Goal: Transaction & Acquisition: Download file/media

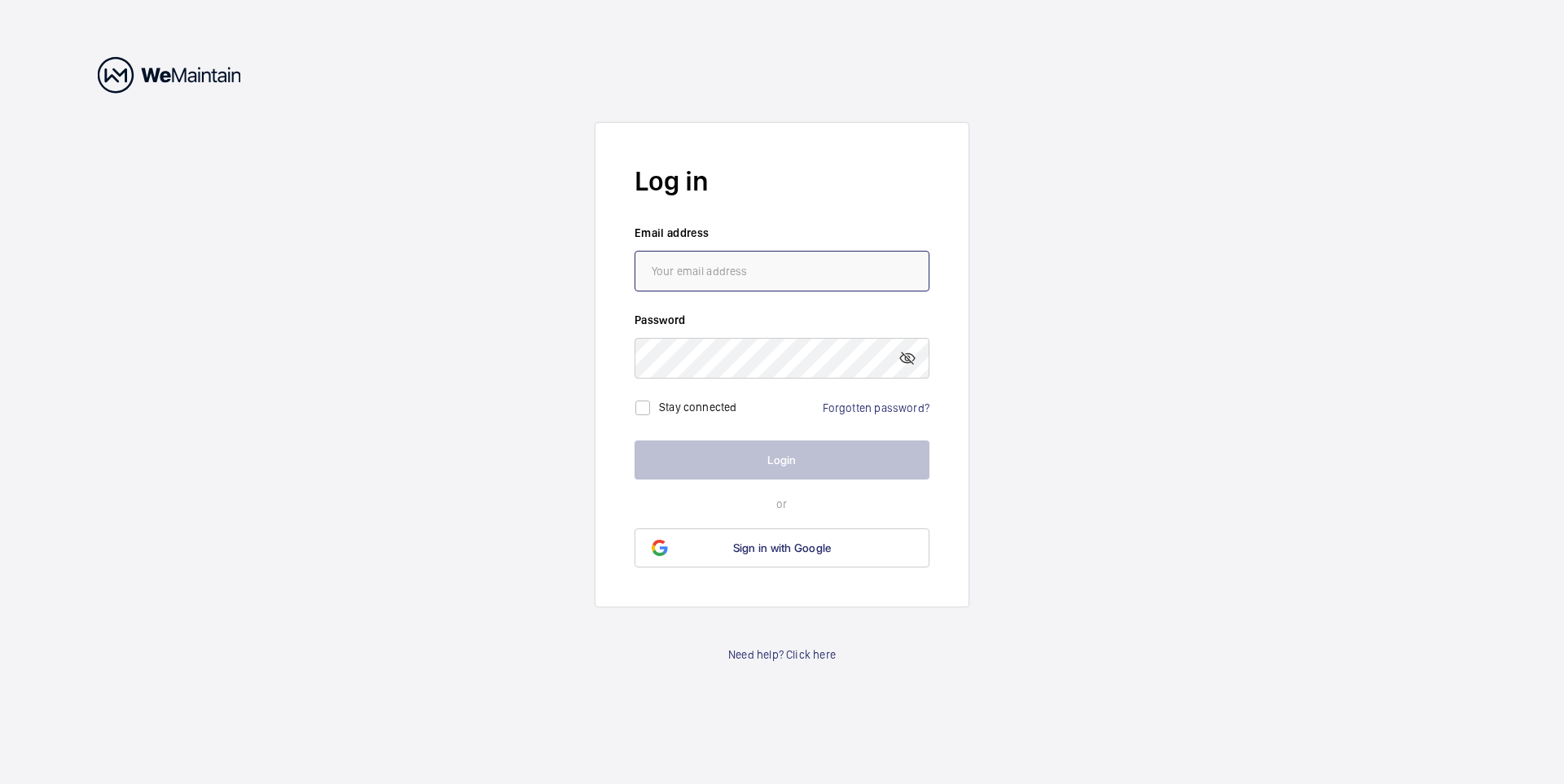
click at [695, 263] on input "email" at bounding box center [782, 271] width 295 height 41
click at [695, 270] on input "email" at bounding box center [782, 271] width 295 height 41
click at [685, 259] on input "email" at bounding box center [782, 271] width 295 height 41
paste input "[EMAIL_ADDRESS][DOMAIN_NAME]"
type input "[EMAIL_ADDRESS][DOMAIN_NAME]"
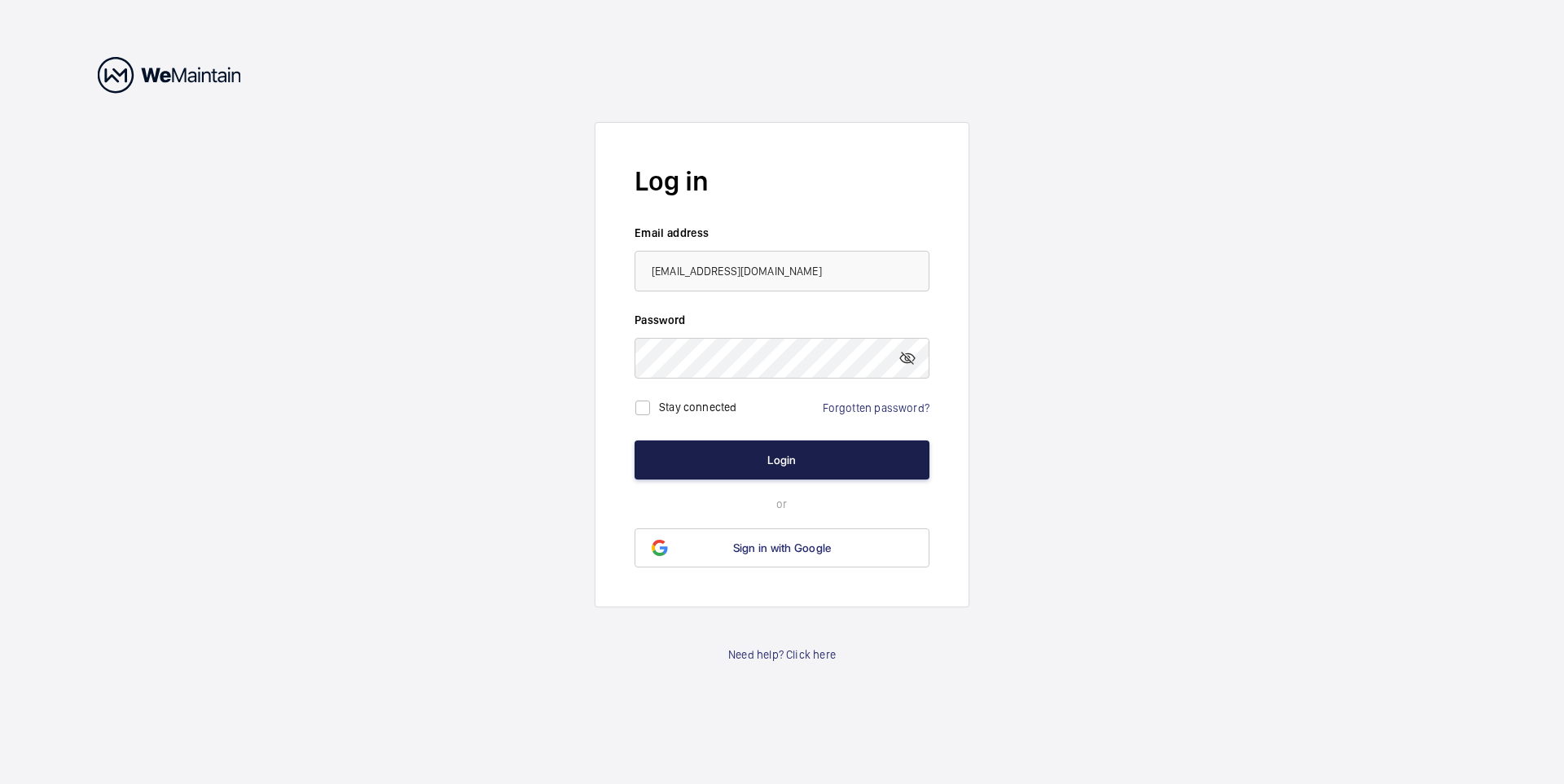
click at [755, 464] on button "Login" at bounding box center [782, 460] width 295 height 39
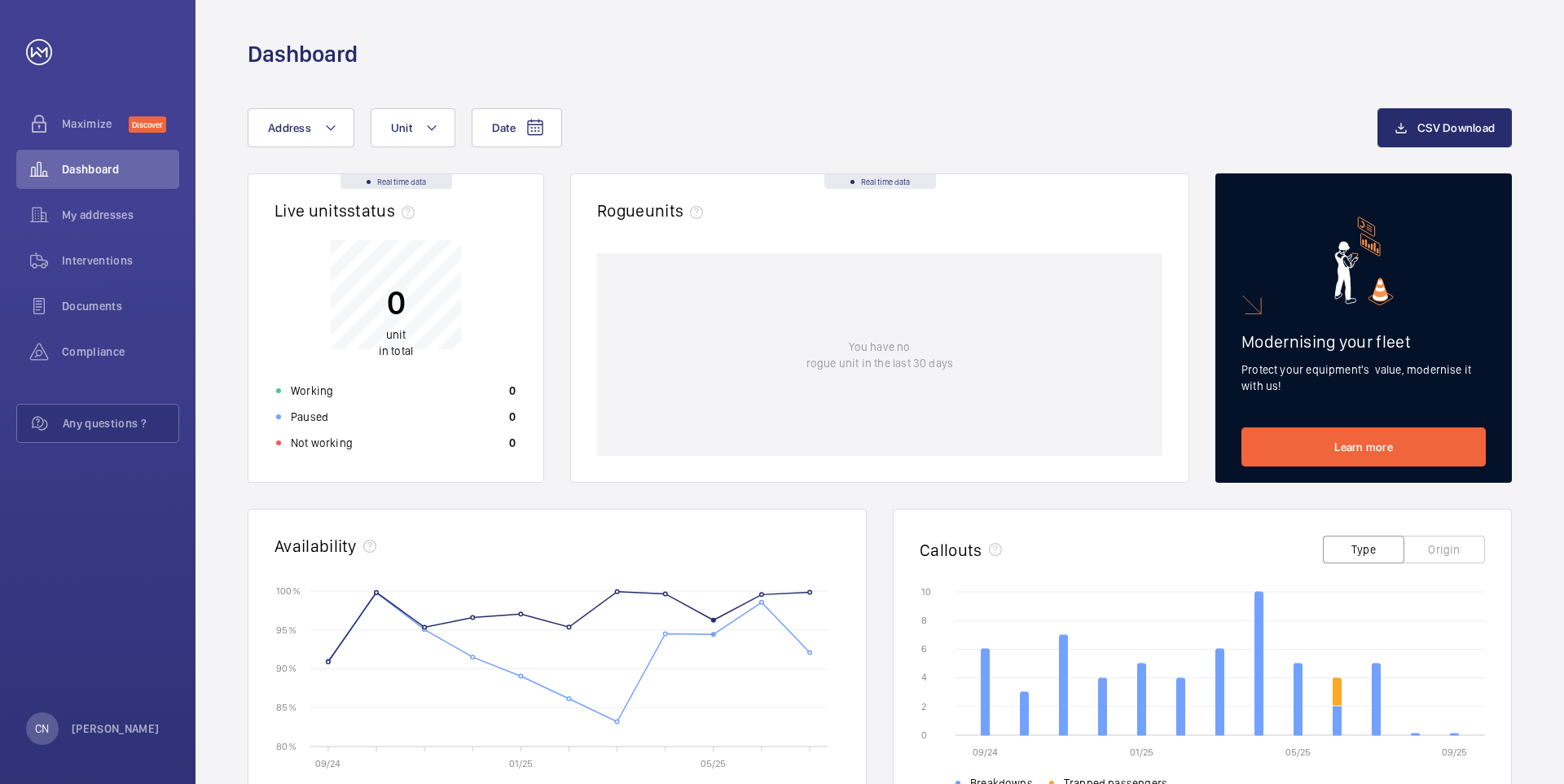
click at [705, 737] on rect at bounding box center [582, 669] width 517 height 155
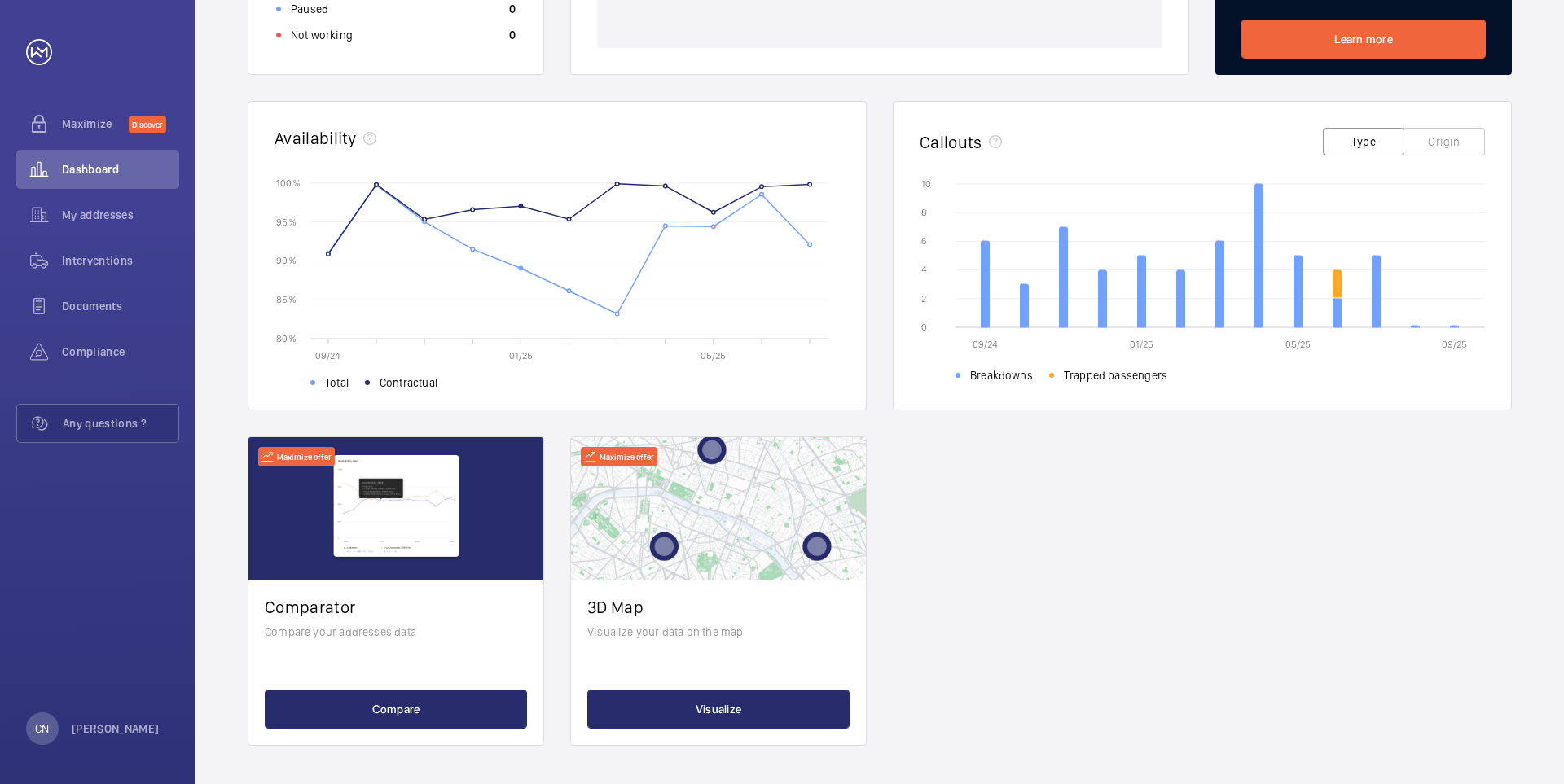
scroll to position [409, 0]
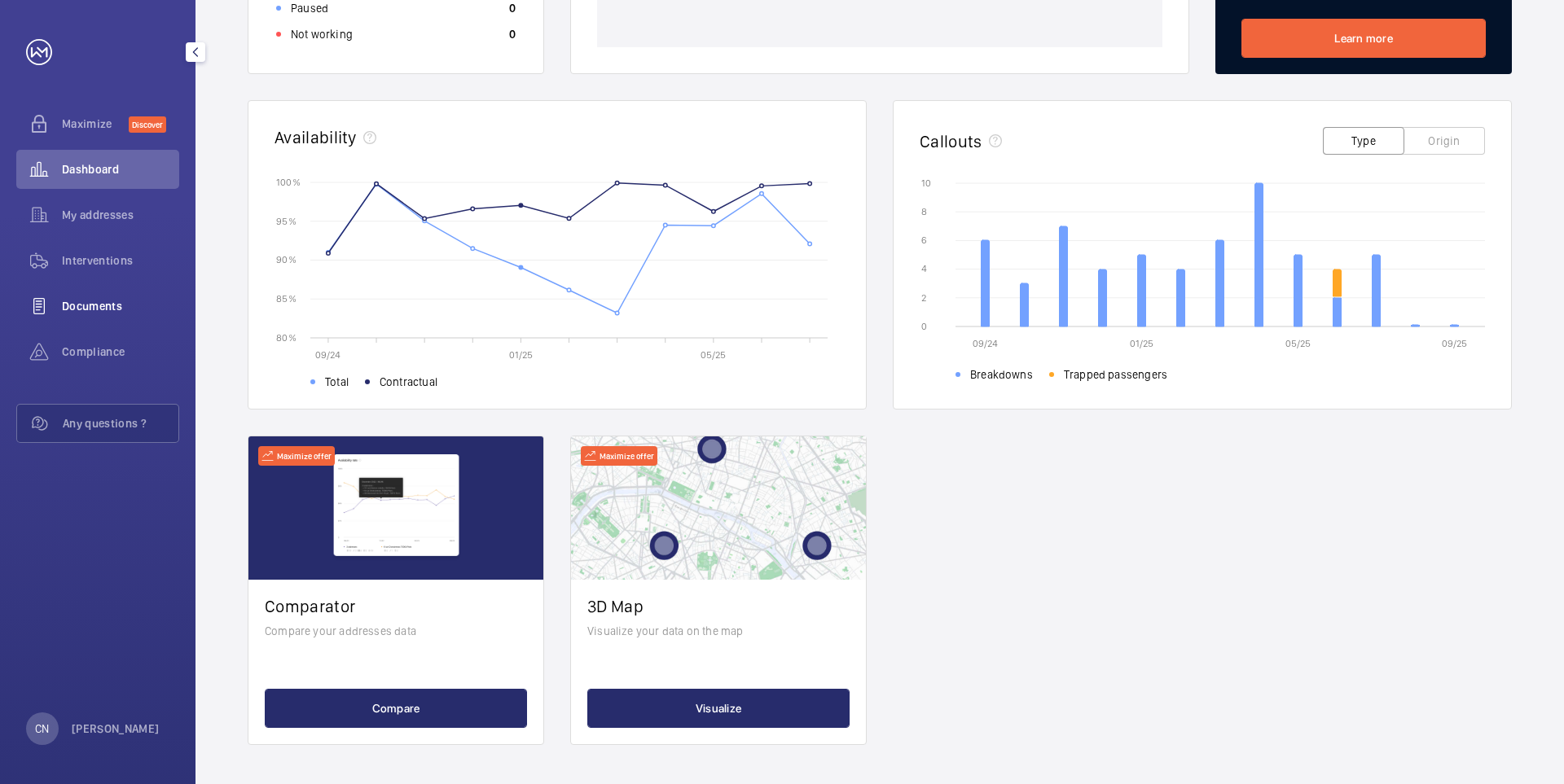
drag, startPoint x: 63, startPoint y: 258, endPoint x: 136, endPoint y: 287, distance: 78.5
click at [63, 258] on span "Interventions" at bounding box center [120, 260] width 117 height 16
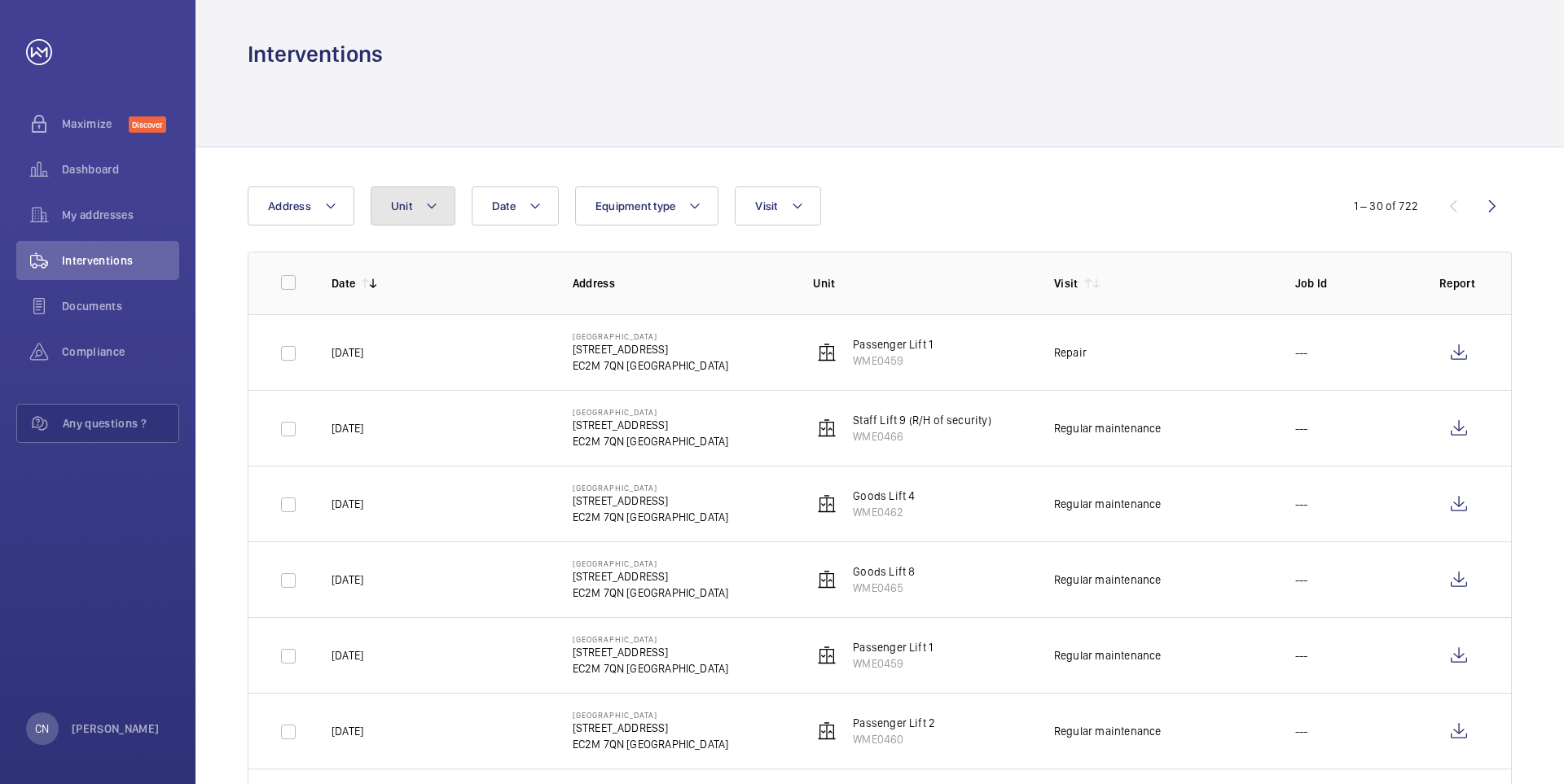
click at [430, 205] on mat-icon at bounding box center [432, 206] width 13 height 19
click at [970, 113] on div at bounding box center [880, 108] width 1264 height 77
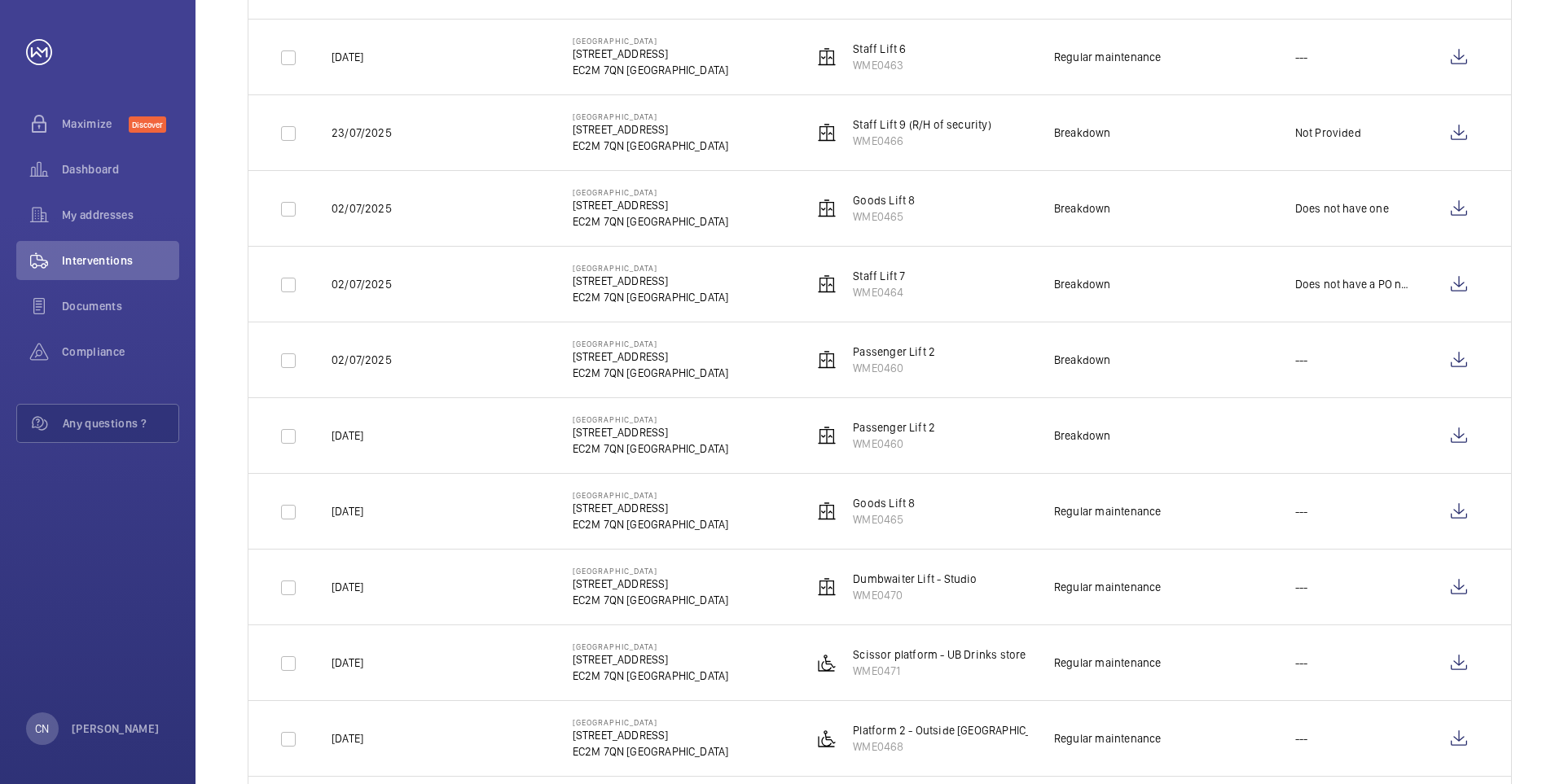
scroll to position [732, 0]
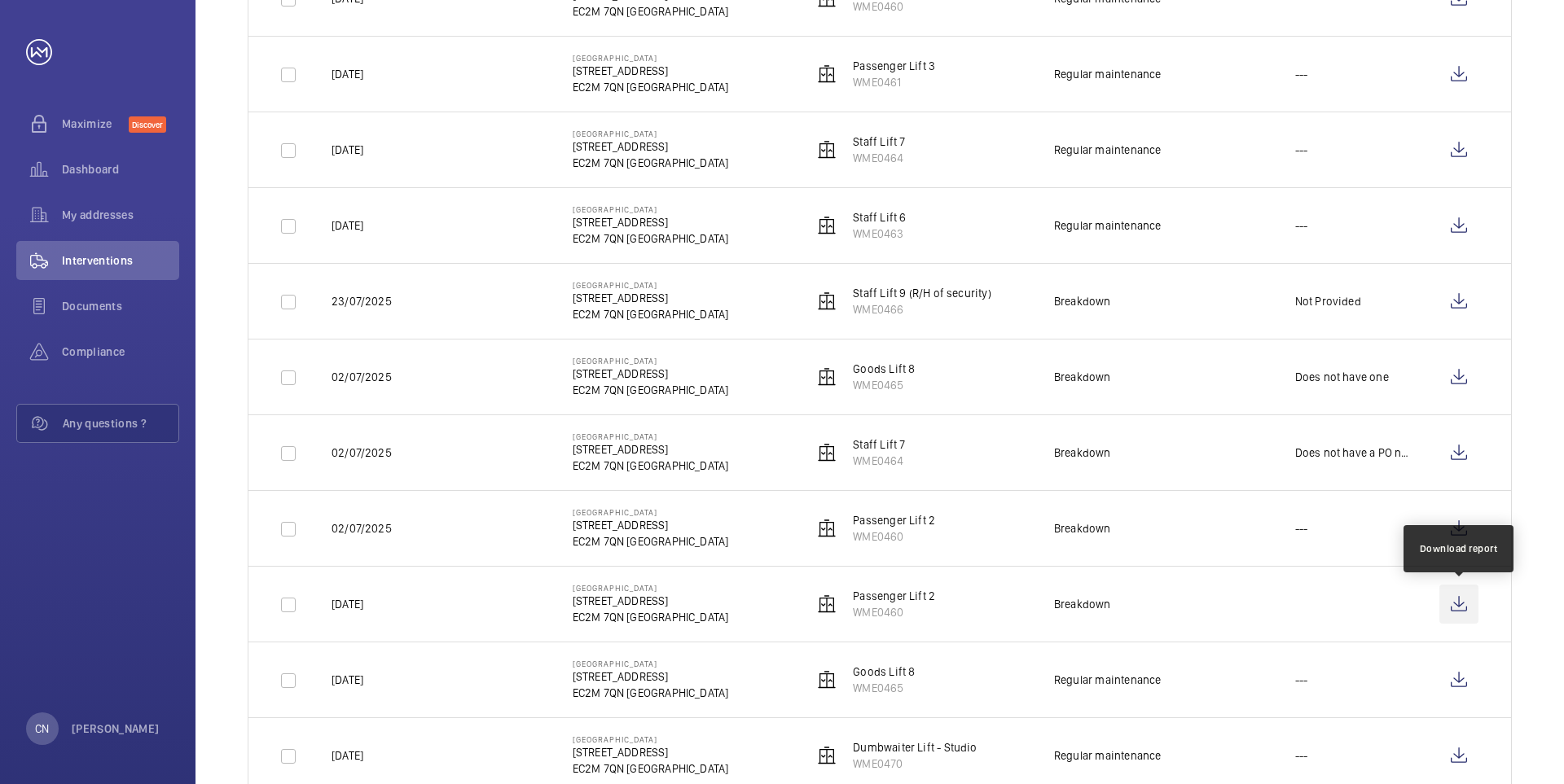
click at [1459, 603] on wm-front-icon-button at bounding box center [1459, 604] width 39 height 39
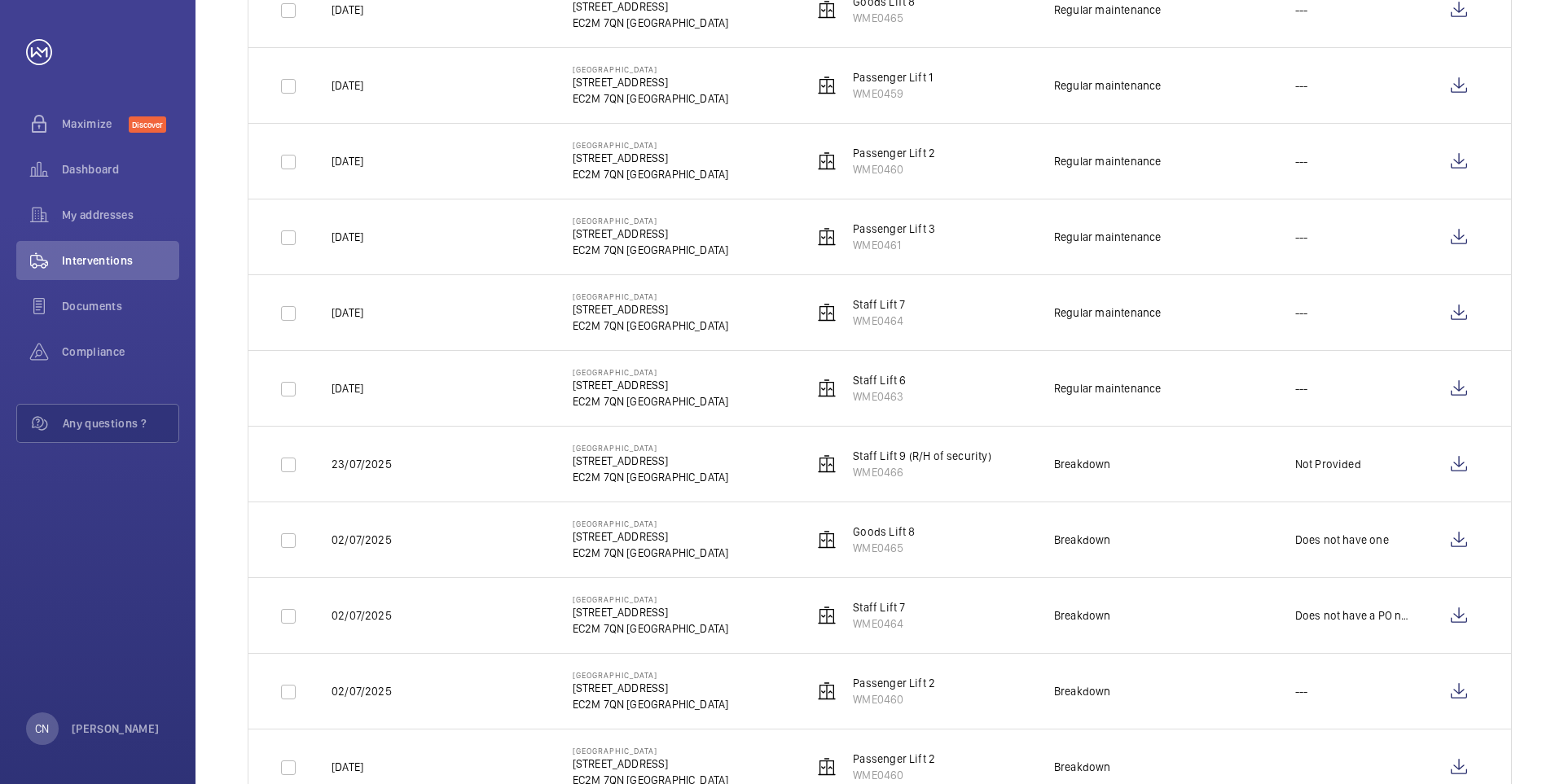
scroll to position [488, 0]
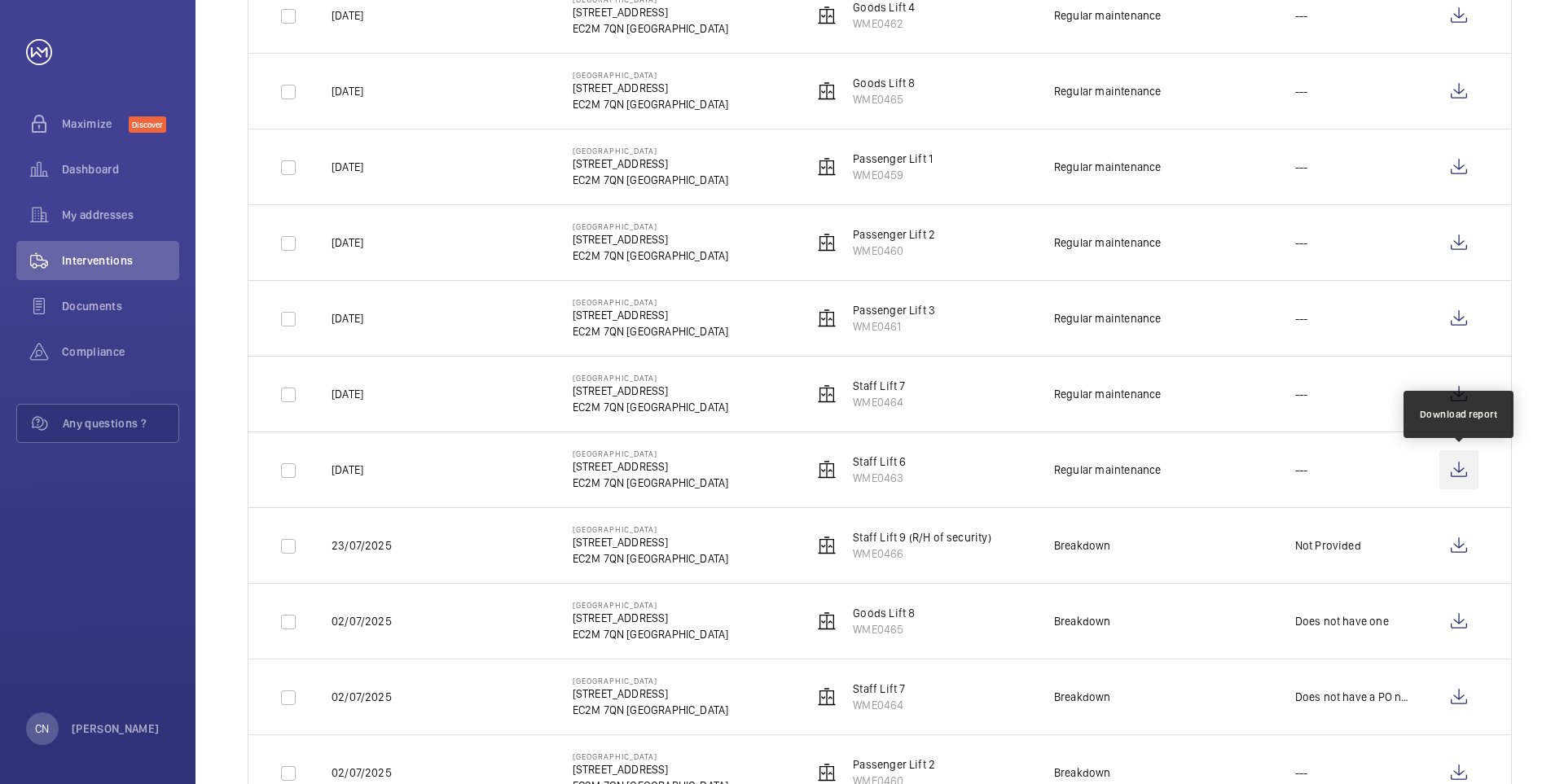
click at [1463, 464] on wm-front-icon-button at bounding box center [1459, 469] width 39 height 39
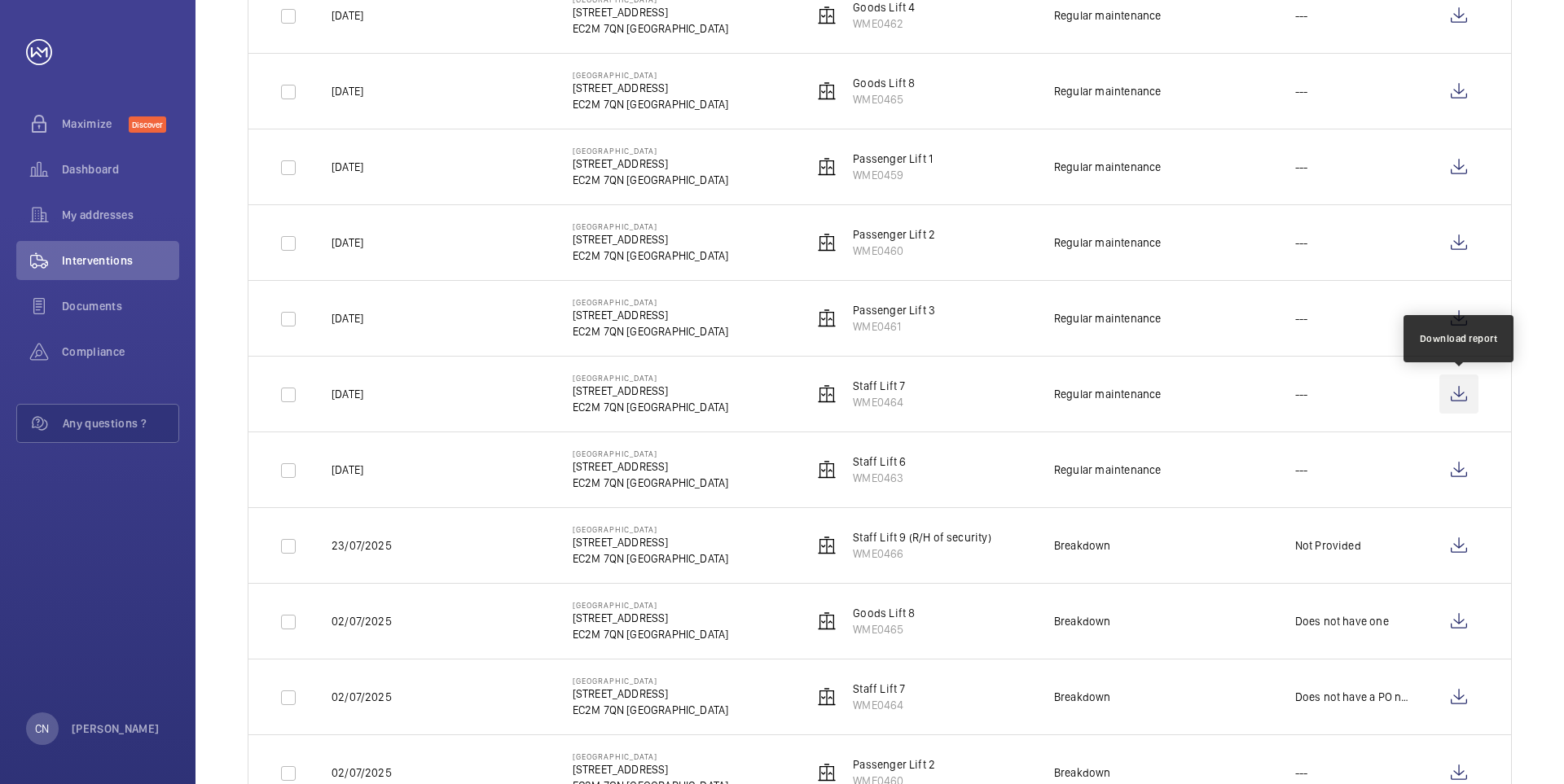
click at [1468, 389] on wm-front-icon-button at bounding box center [1459, 394] width 39 height 39
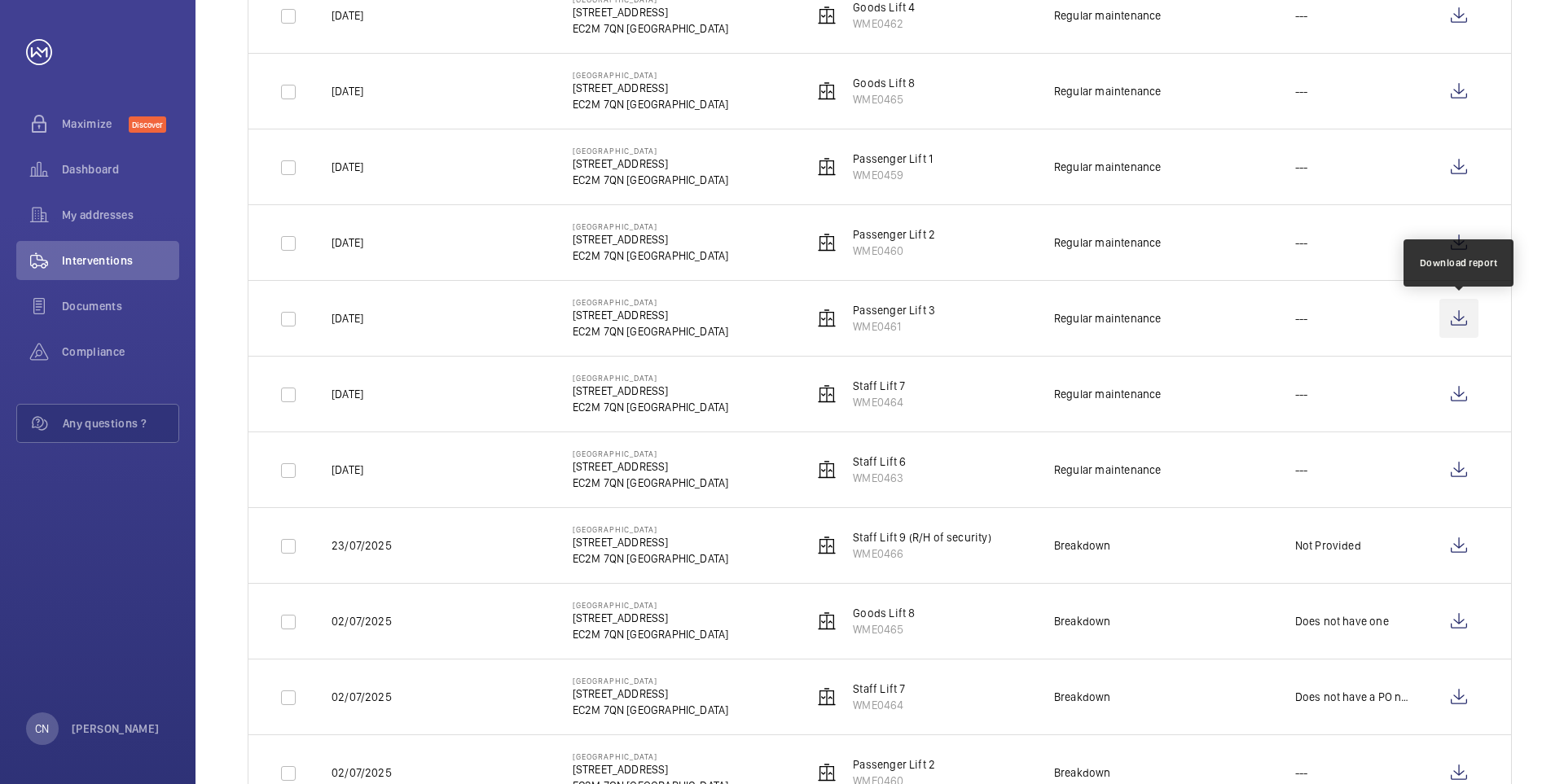
click at [1467, 317] on wm-front-icon-button at bounding box center [1459, 318] width 39 height 39
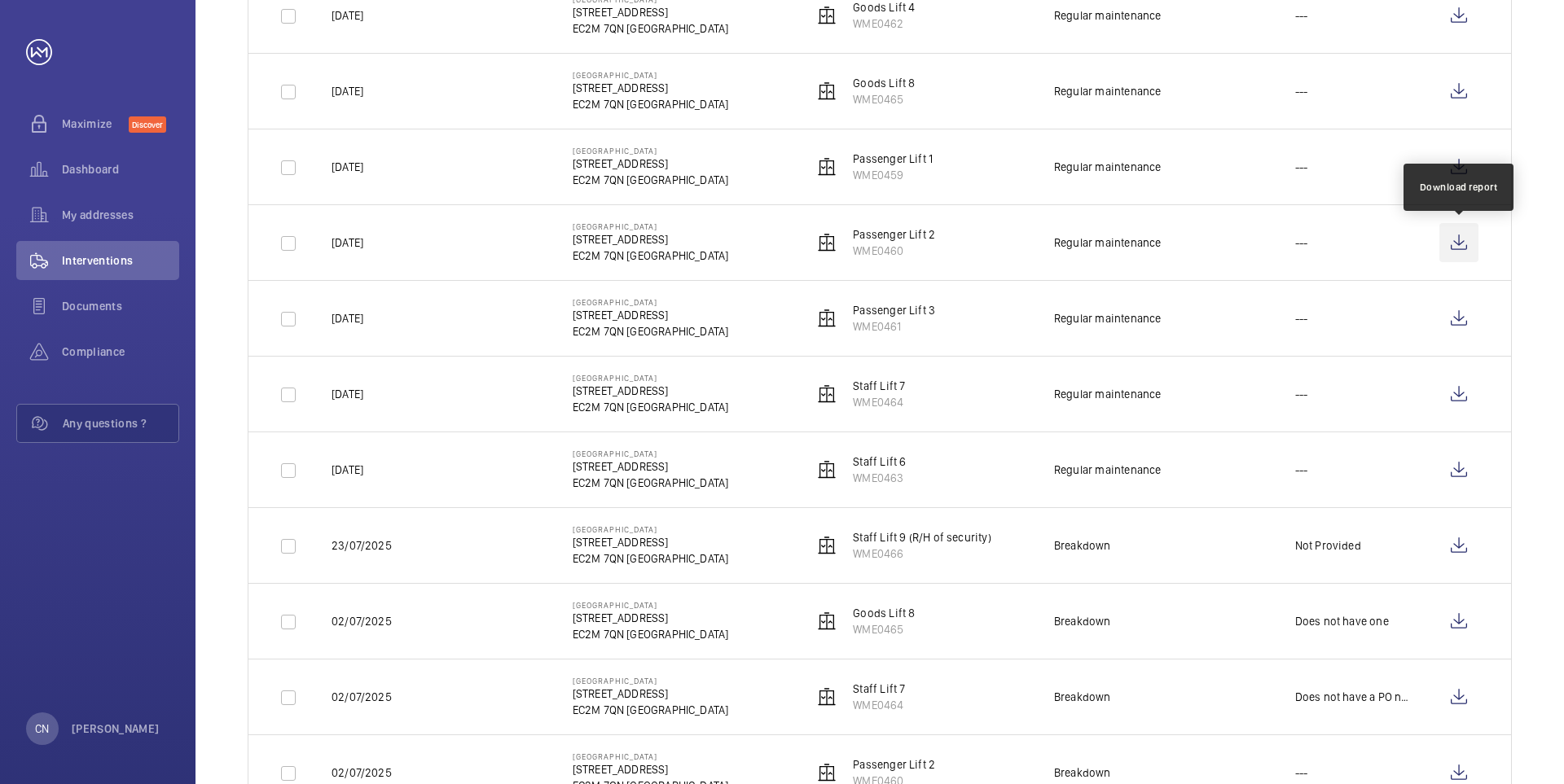
click at [1459, 242] on wm-front-icon-button at bounding box center [1459, 242] width 39 height 39
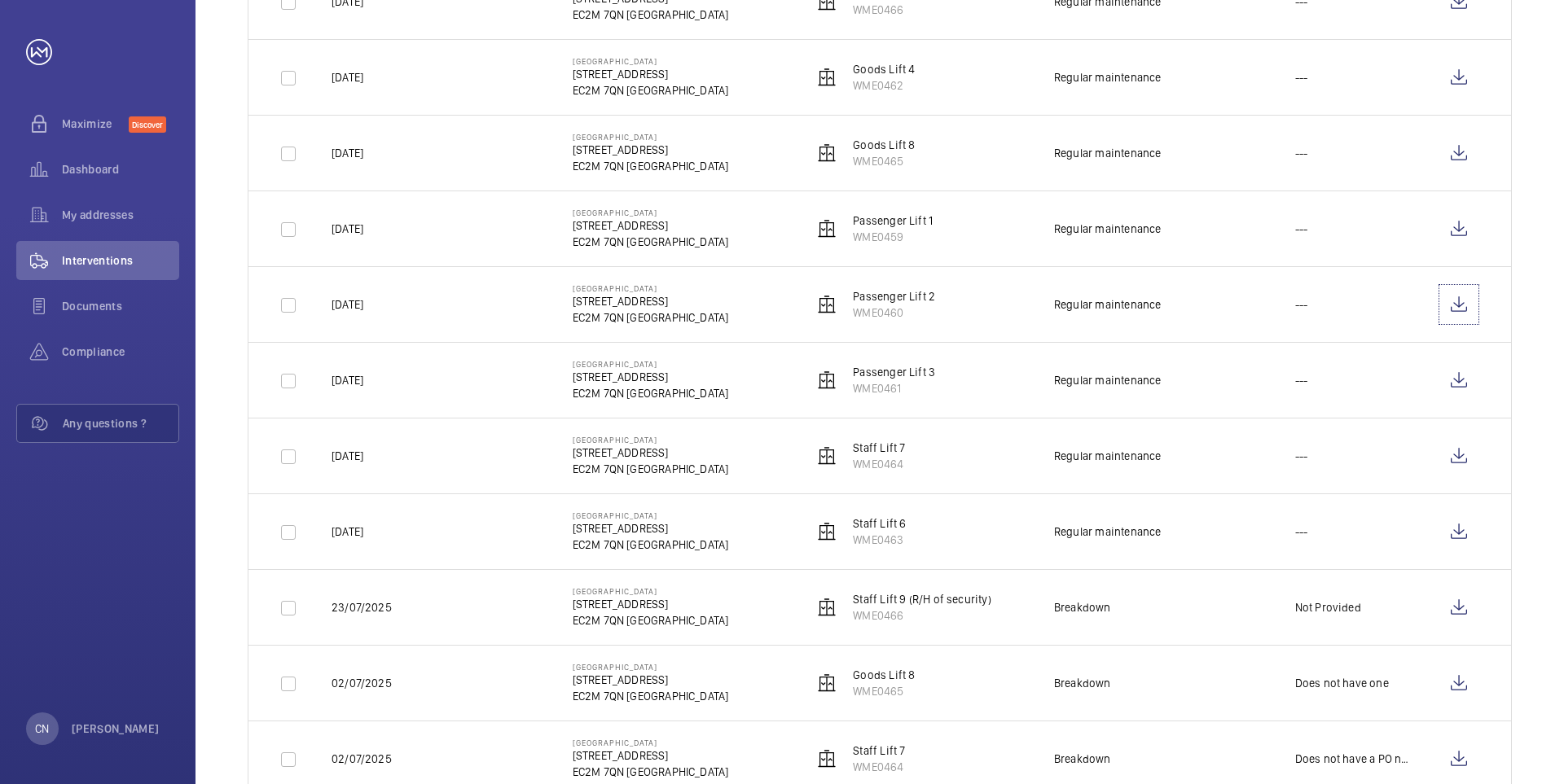
scroll to position [326, 0]
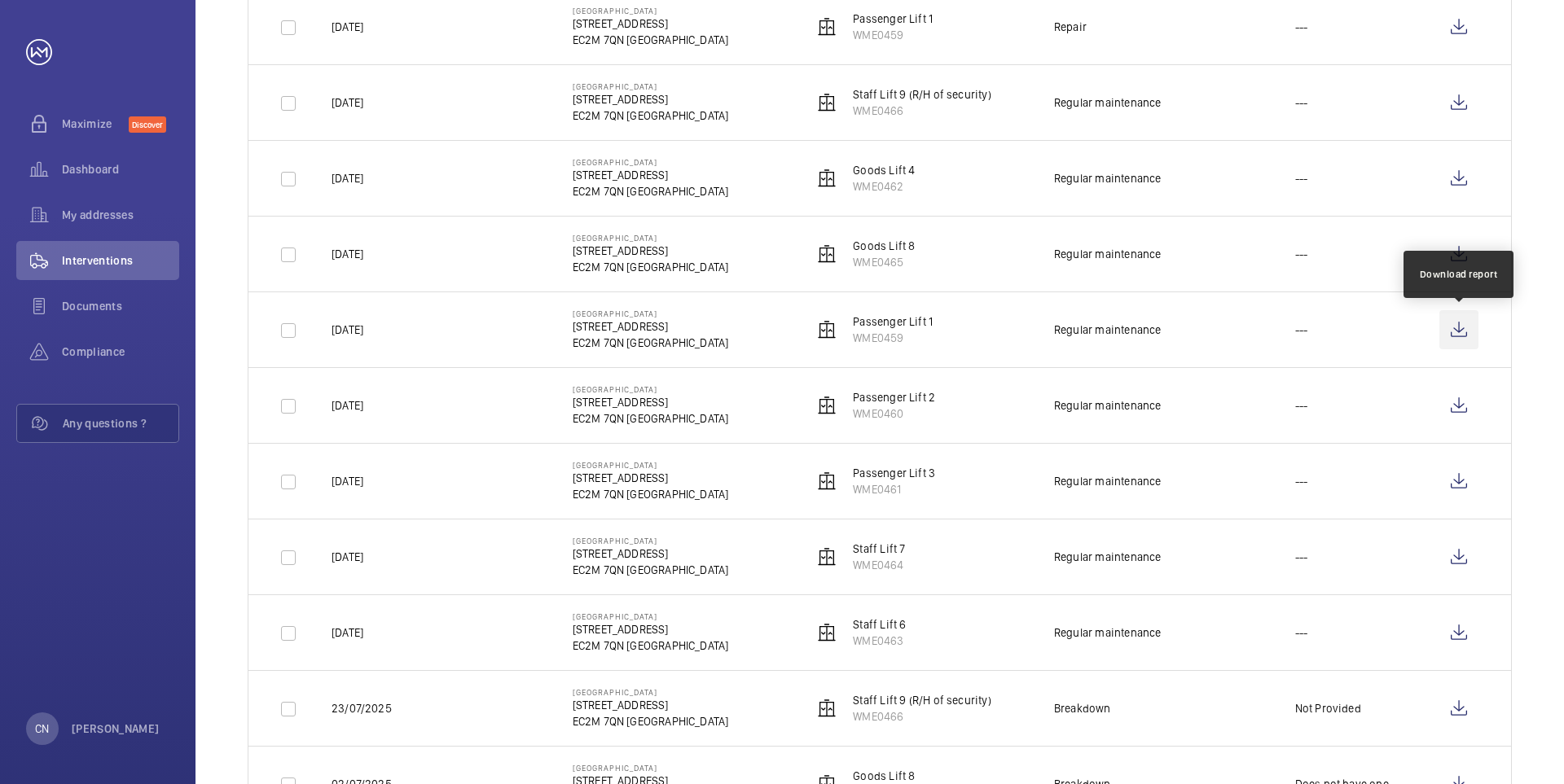
click at [1450, 323] on wm-front-icon-button at bounding box center [1459, 329] width 39 height 39
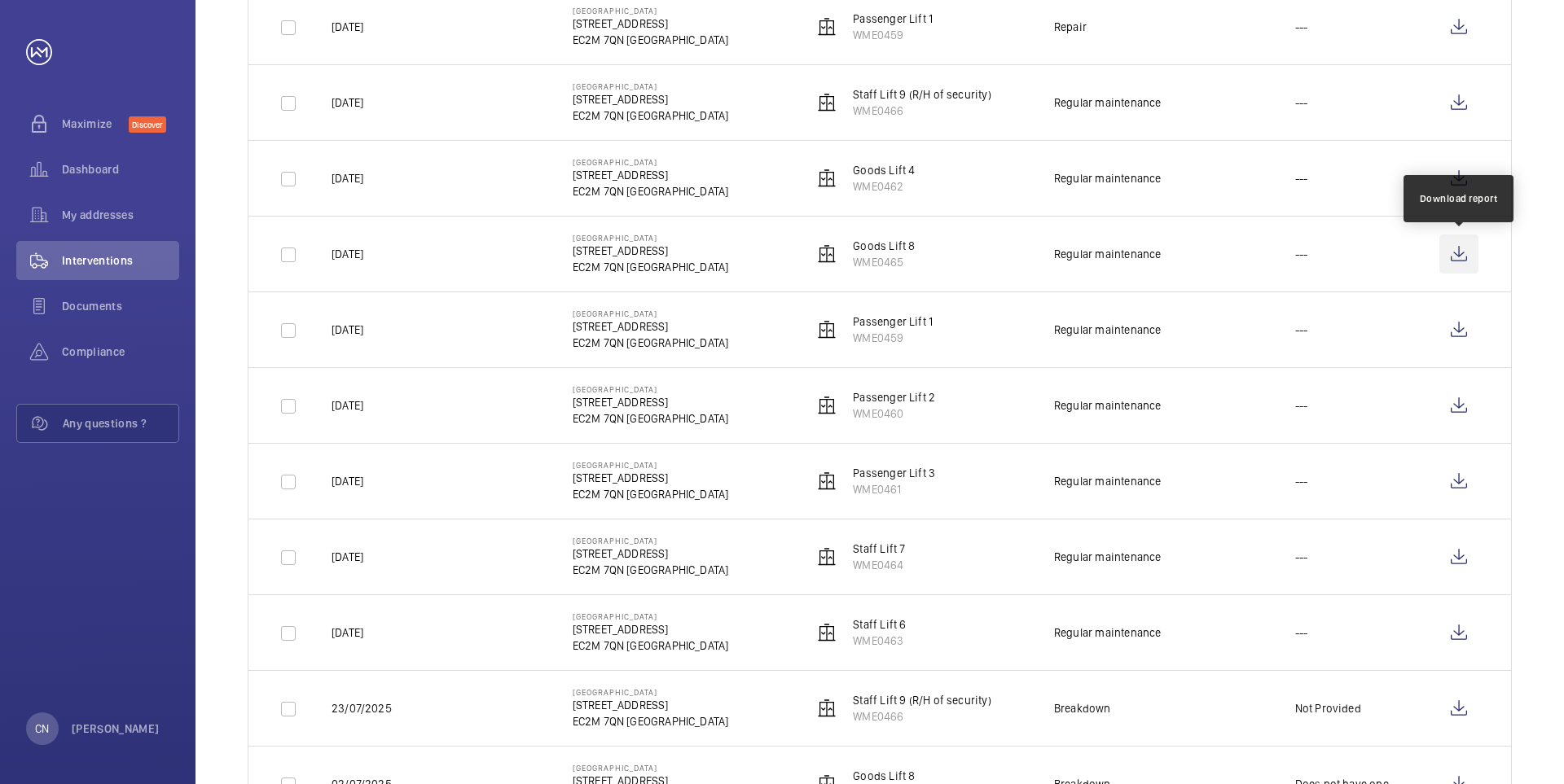
click at [1464, 255] on wm-front-icon-button at bounding box center [1459, 254] width 39 height 39
